Goal: Information Seeking & Learning: Learn about a topic

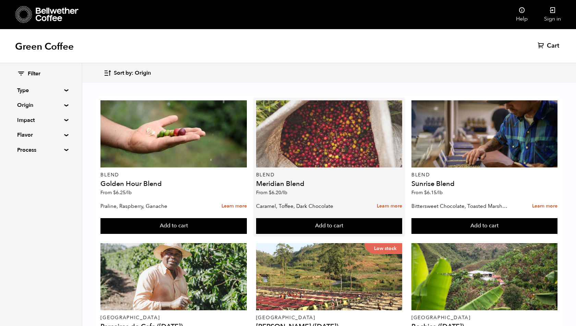
click at [367, 130] on div at bounding box center [329, 133] width 146 height 67
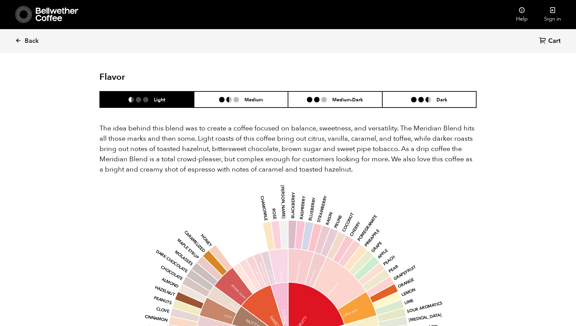
scroll to position [385, 0]
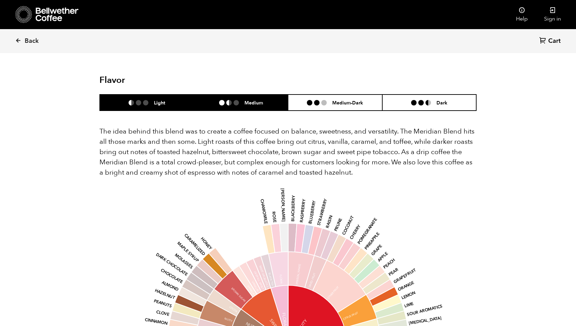
click at [254, 100] on h6 "Medium" at bounding box center [253, 103] width 19 height 6
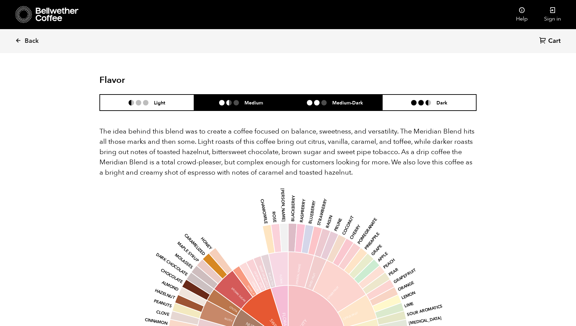
click at [329, 100] on ul at bounding box center [319, 102] width 25 height 5
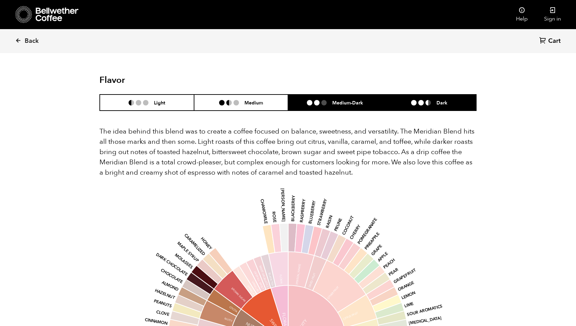
click at [411, 100] on li at bounding box center [413, 102] width 5 height 5
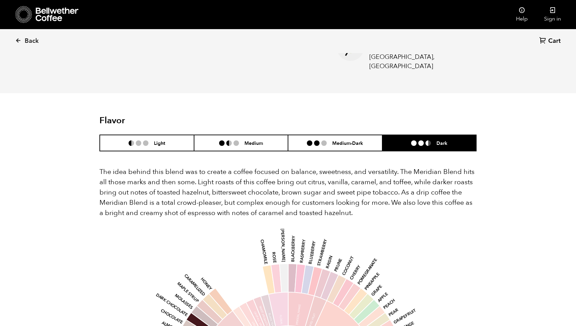
scroll to position [348, 0]
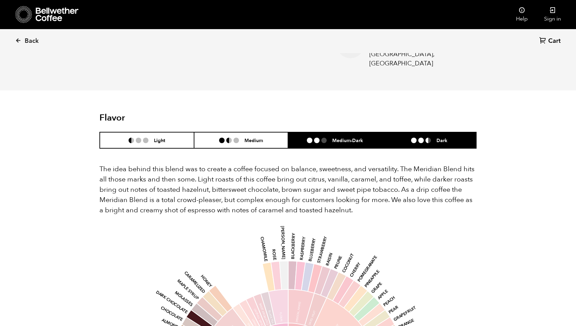
click at [347, 138] on h6 "Medium-Dark" at bounding box center [347, 141] width 31 height 6
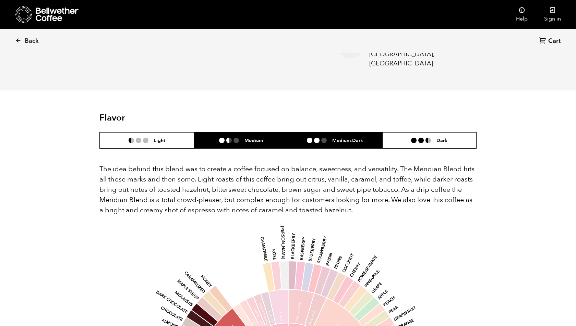
click at [252, 132] on li "Medium" at bounding box center [241, 140] width 94 height 16
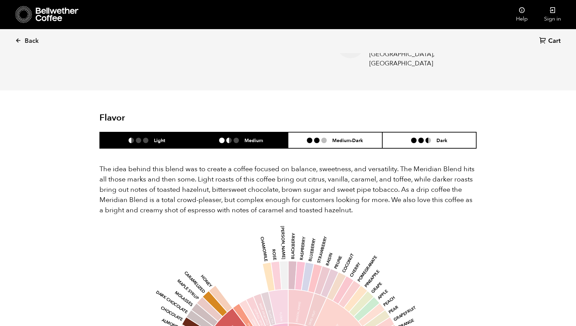
click at [172, 132] on li "Light" at bounding box center [147, 140] width 94 height 16
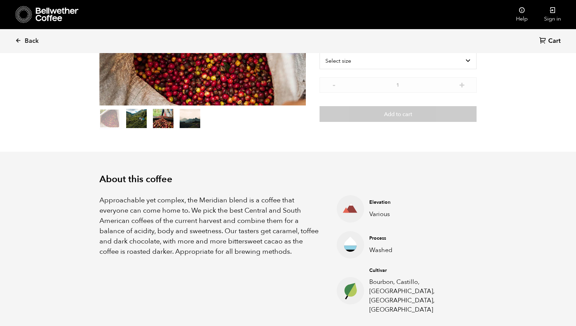
scroll to position [0, 0]
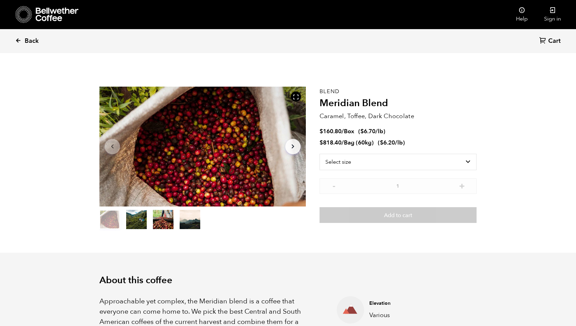
click at [16, 41] on icon at bounding box center [18, 40] width 6 height 6
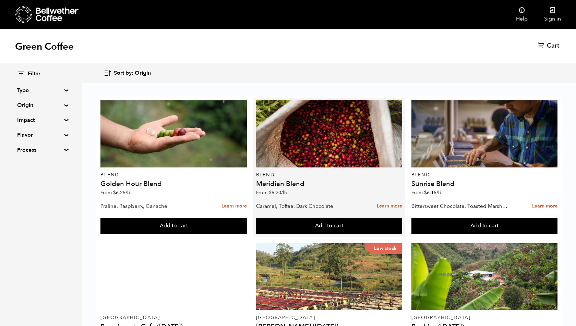
scroll to position [643, 0]
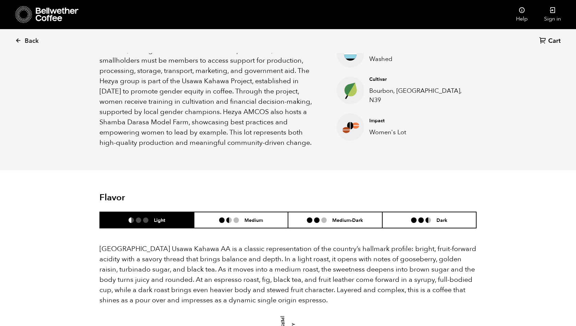
scroll to position [378, 0]
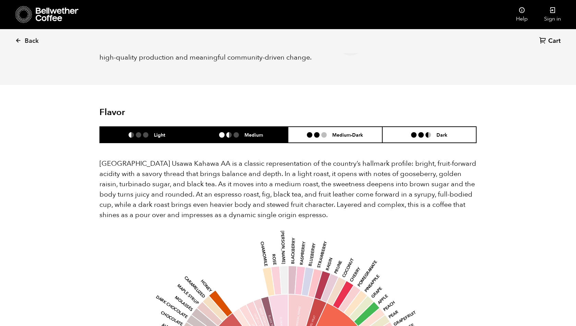
click at [238, 130] on li "Medium" at bounding box center [241, 135] width 94 height 16
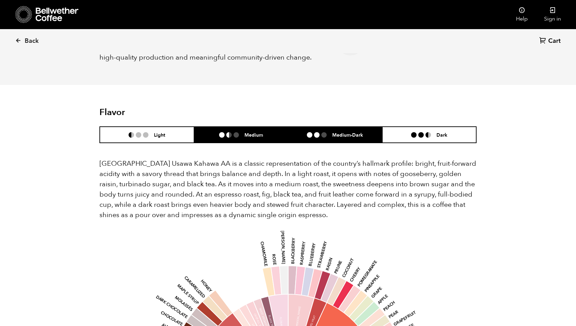
click at [307, 132] on li "Medium-Dark" at bounding box center [335, 135] width 94 height 16
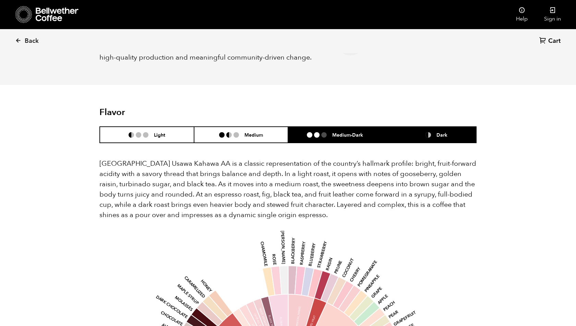
click at [408, 131] on li "Dark" at bounding box center [429, 135] width 94 height 16
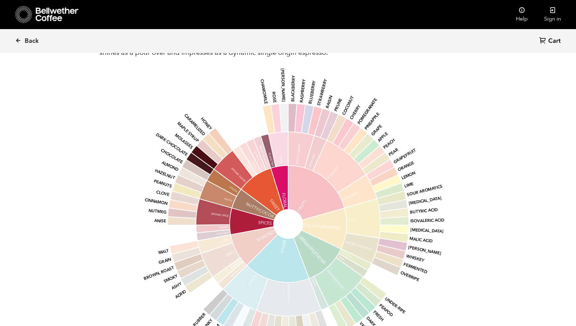
scroll to position [541, 0]
